Goal: Navigation & Orientation: Understand site structure

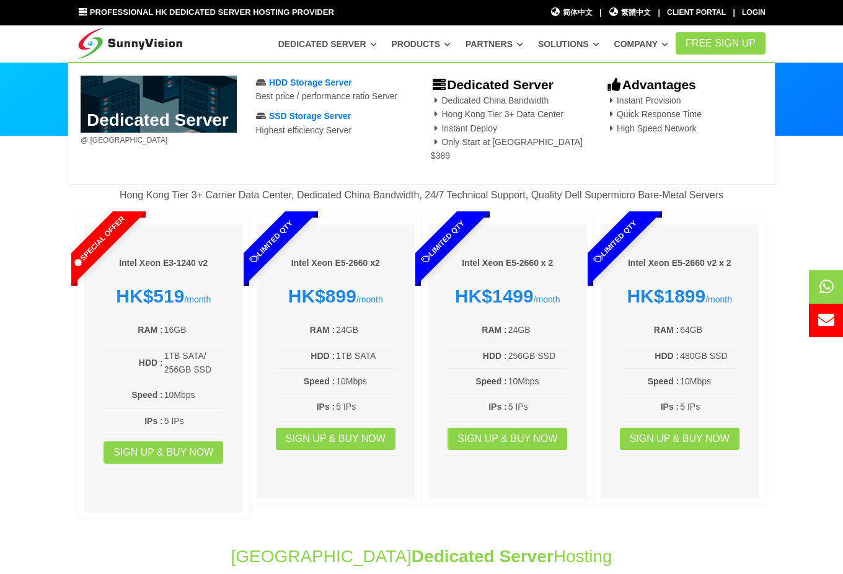
click at [315, 42] on link "Dedicated Server" at bounding box center [327, 44] width 99 height 22
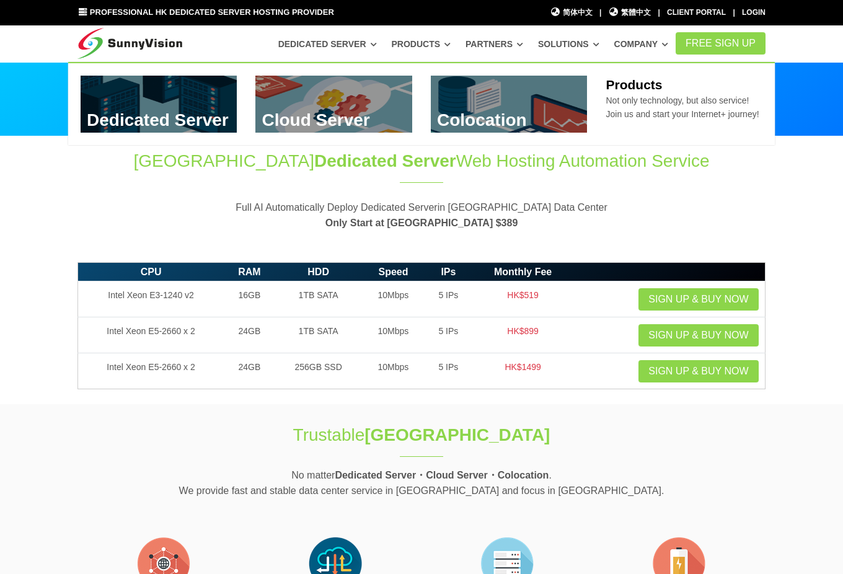
click at [450, 43] on icon at bounding box center [447, 44] width 6 height 7
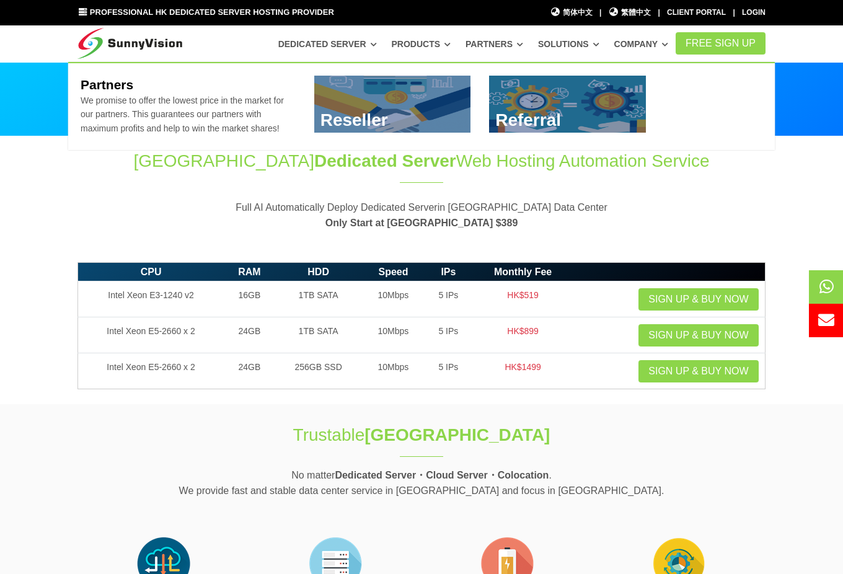
click at [499, 45] on link "Partners" at bounding box center [494, 44] width 58 height 22
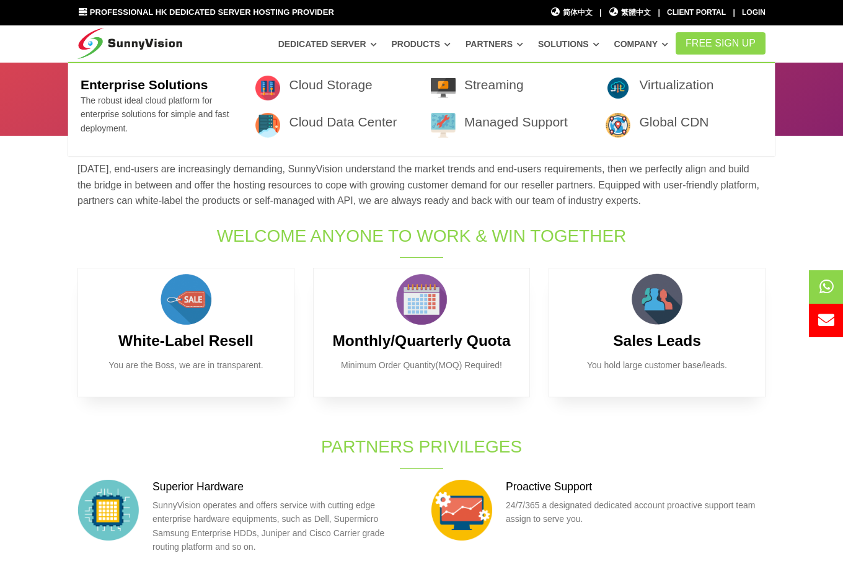
click at [573, 40] on link "Solutions" at bounding box center [568, 44] width 61 height 22
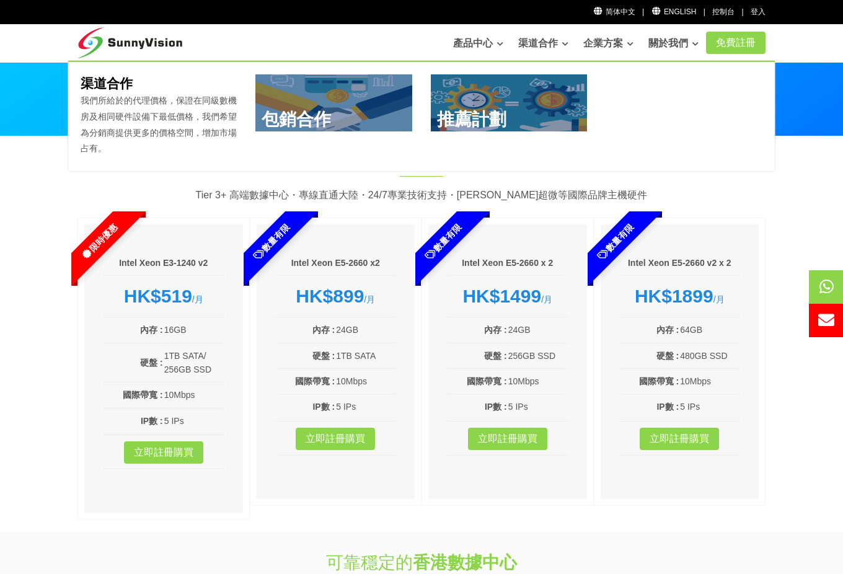
click at [470, 46] on link "產品中心" at bounding box center [478, 43] width 50 height 25
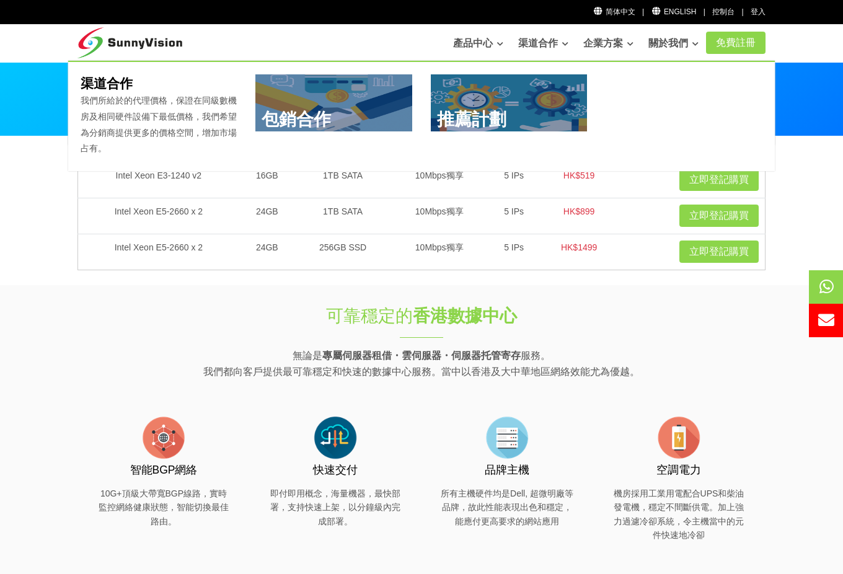
click at [527, 43] on link "渠道合作" at bounding box center [543, 43] width 50 height 25
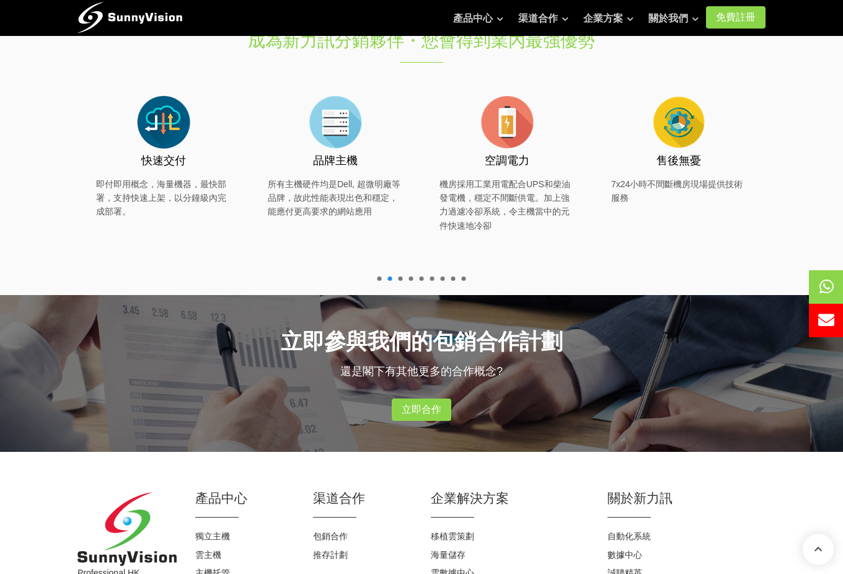
scroll to position [842, 0]
